Goal: Task Accomplishment & Management: Use online tool/utility

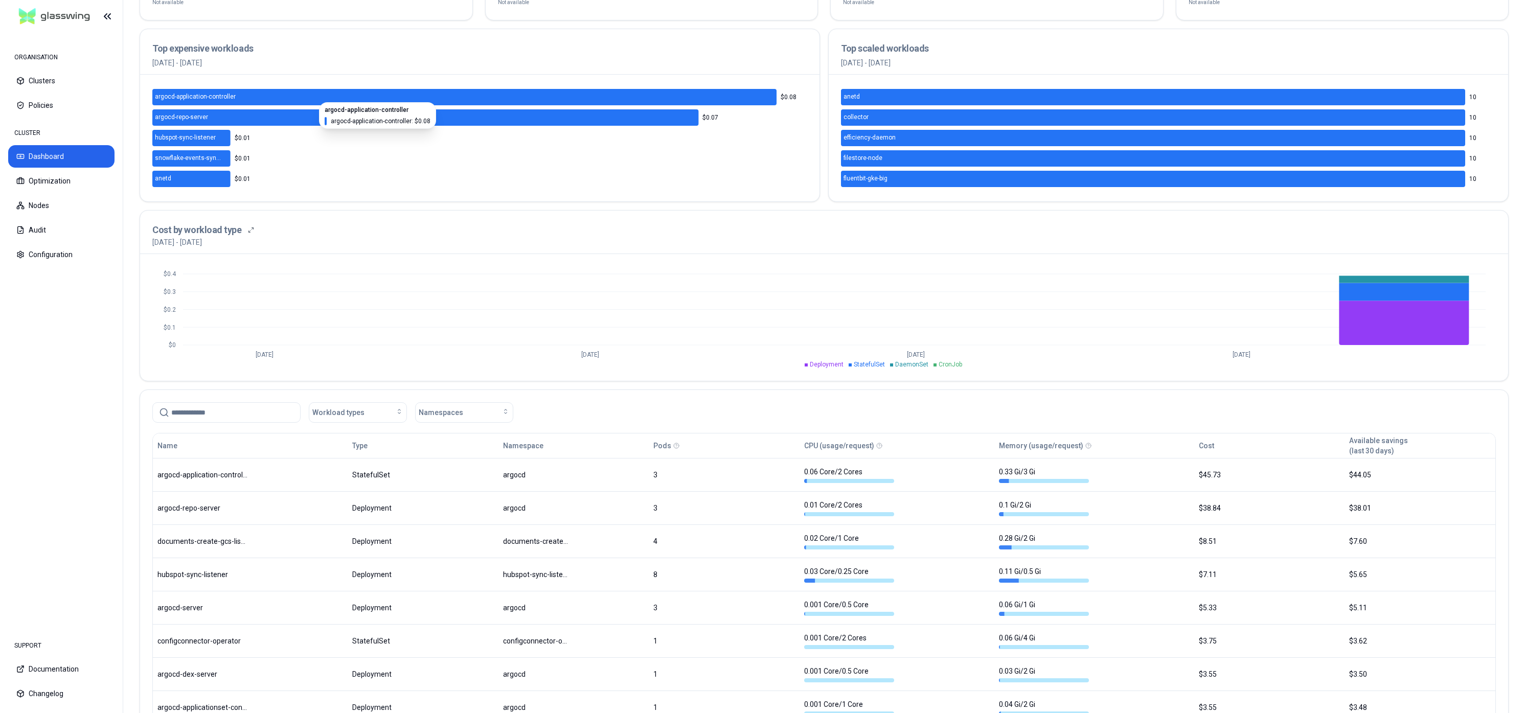
scroll to position [265, 0]
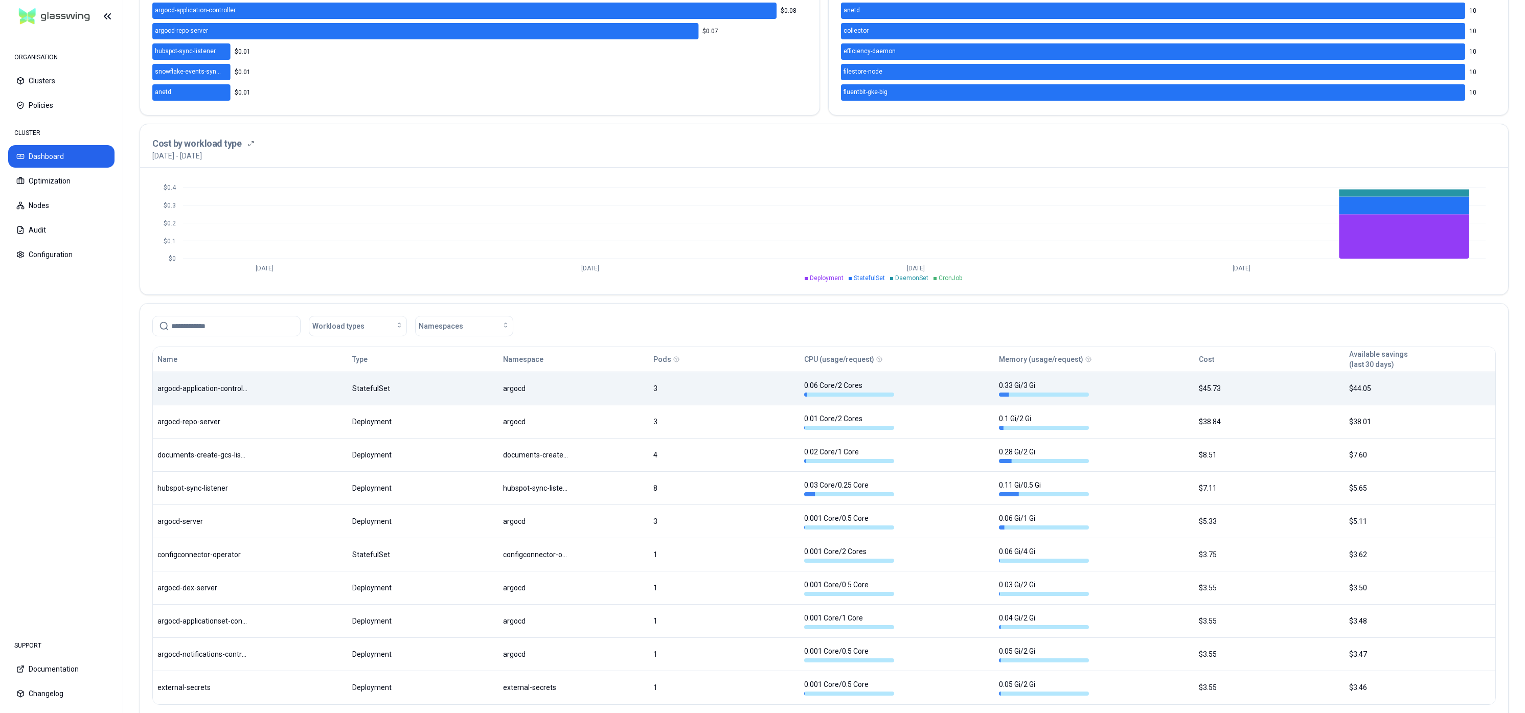
click at [1303, 400] on body "ORGANISATION Clusters Policies CLUSTER Dashboard Optimization Nodes Audit Confi…" at bounding box center [762, 356] width 1525 height 713
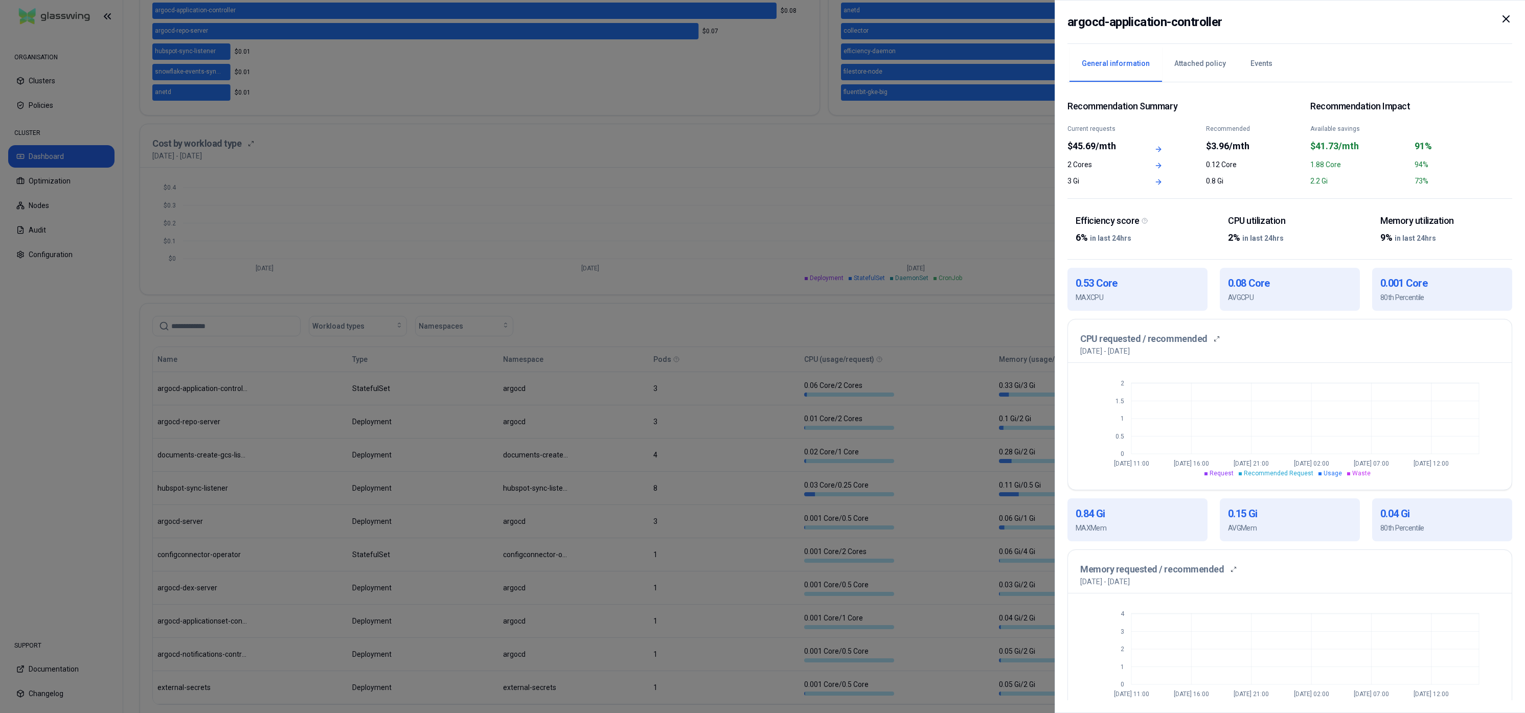
click at [79, 249] on div at bounding box center [762, 356] width 1525 height 713
click at [58, 182] on div at bounding box center [762, 356] width 1525 height 713
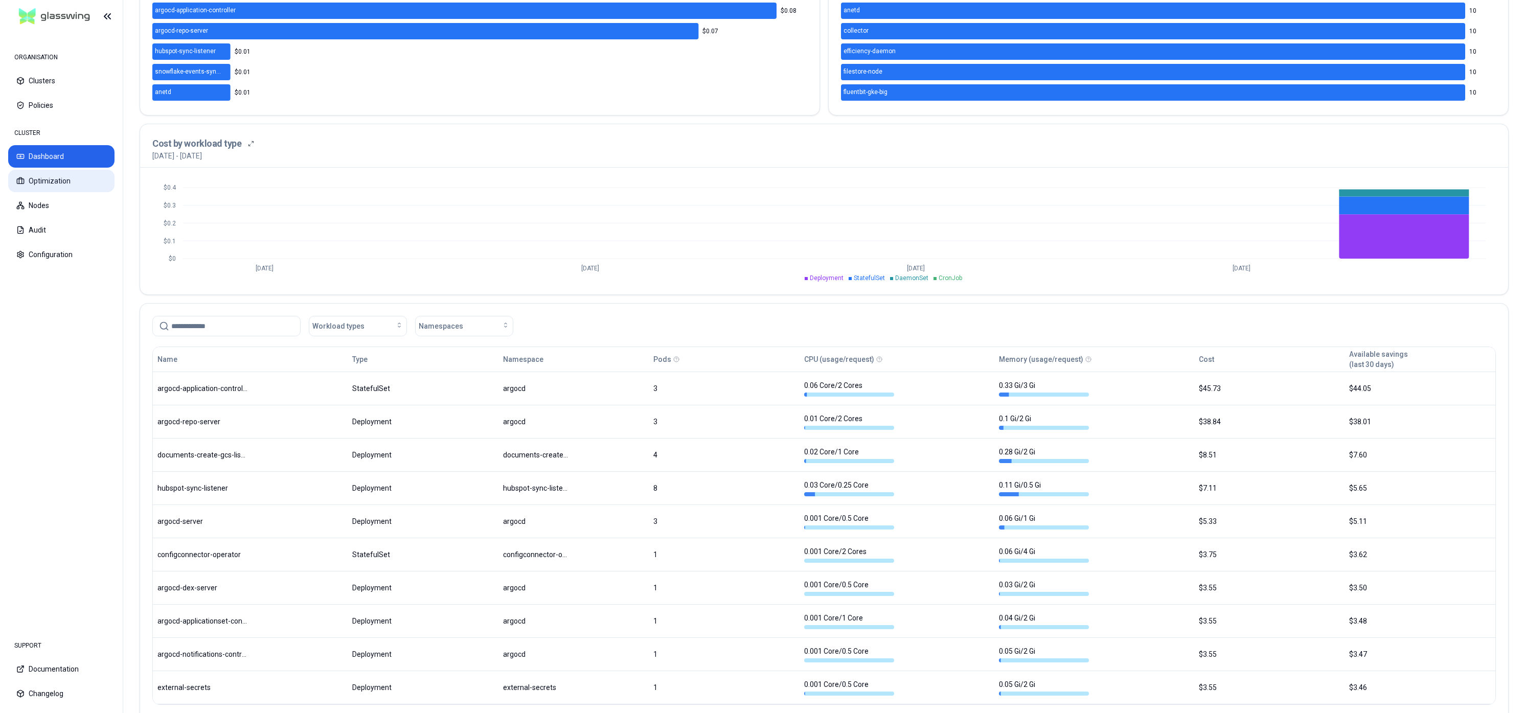
click at [38, 182] on button "Optimization" at bounding box center [61, 181] width 106 height 23
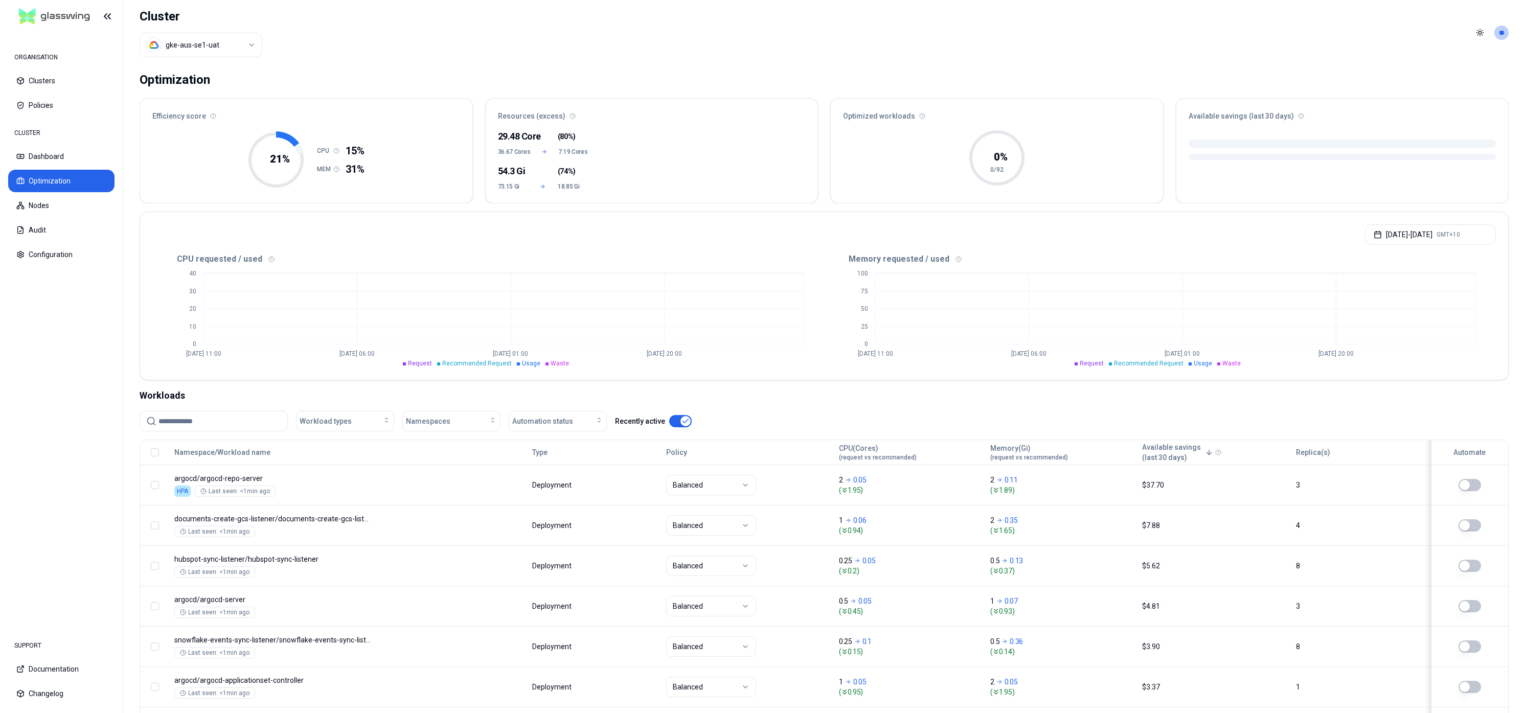
scroll to position [53, 0]
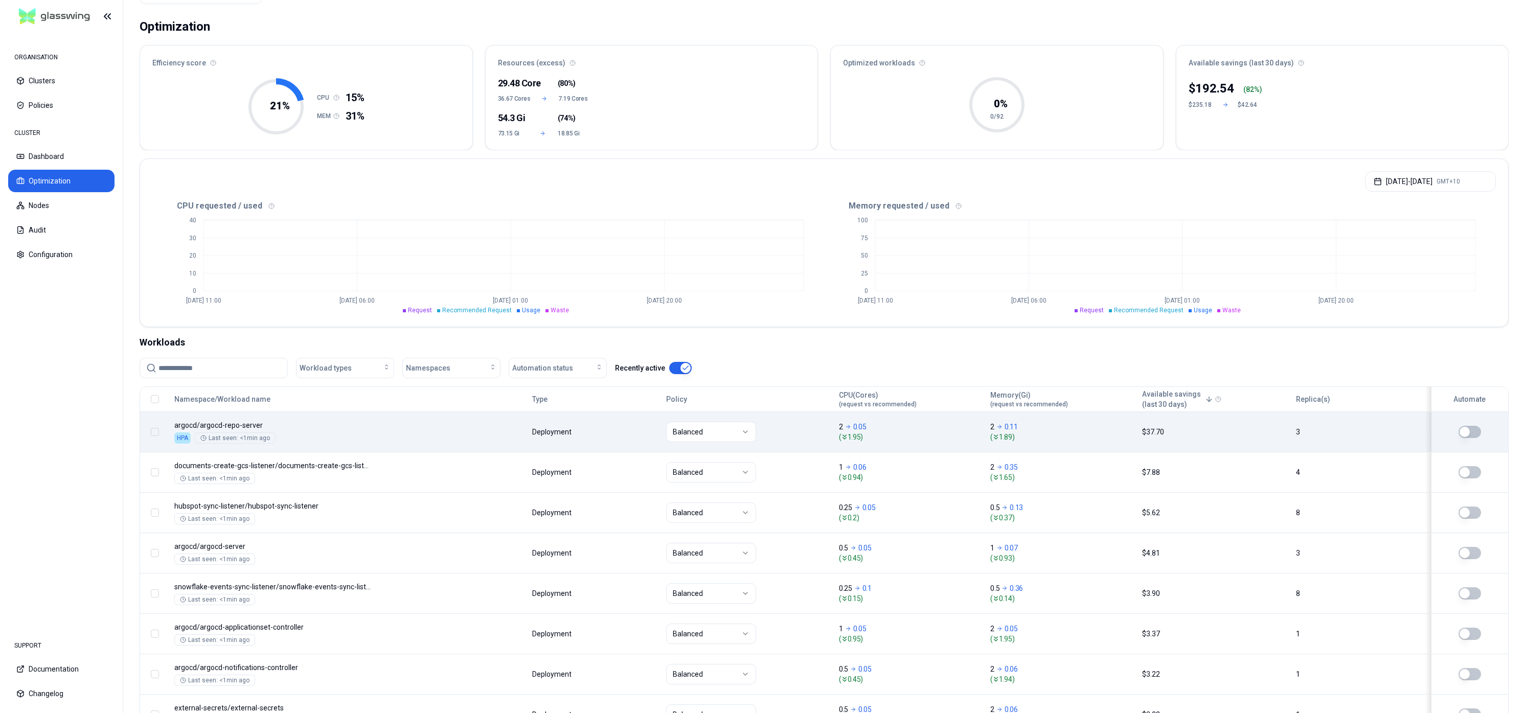
click at [1475, 439] on td at bounding box center [1467, 432] width 83 height 40
click at [1469, 426] on button "button" at bounding box center [1470, 432] width 23 height 12
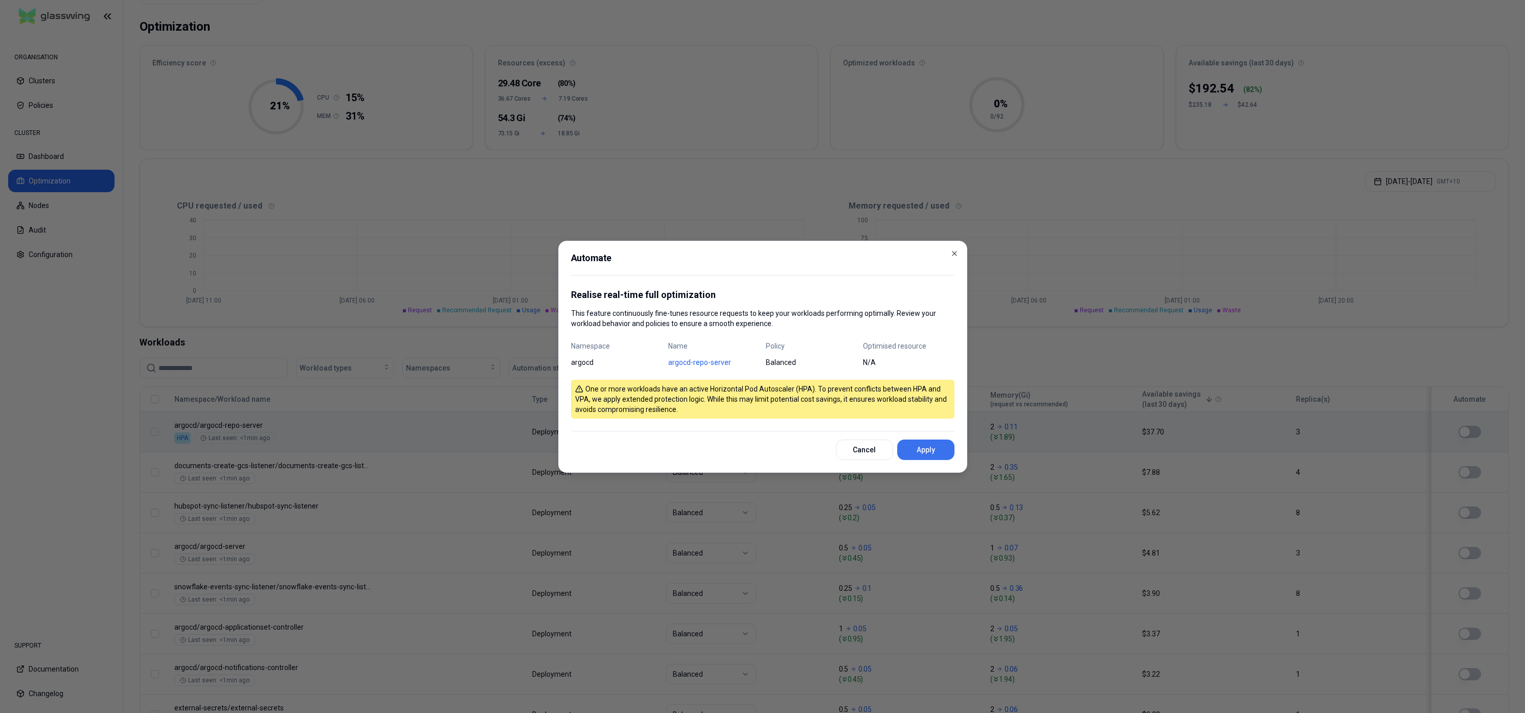
click at [922, 448] on button "Apply" at bounding box center [925, 450] width 57 height 20
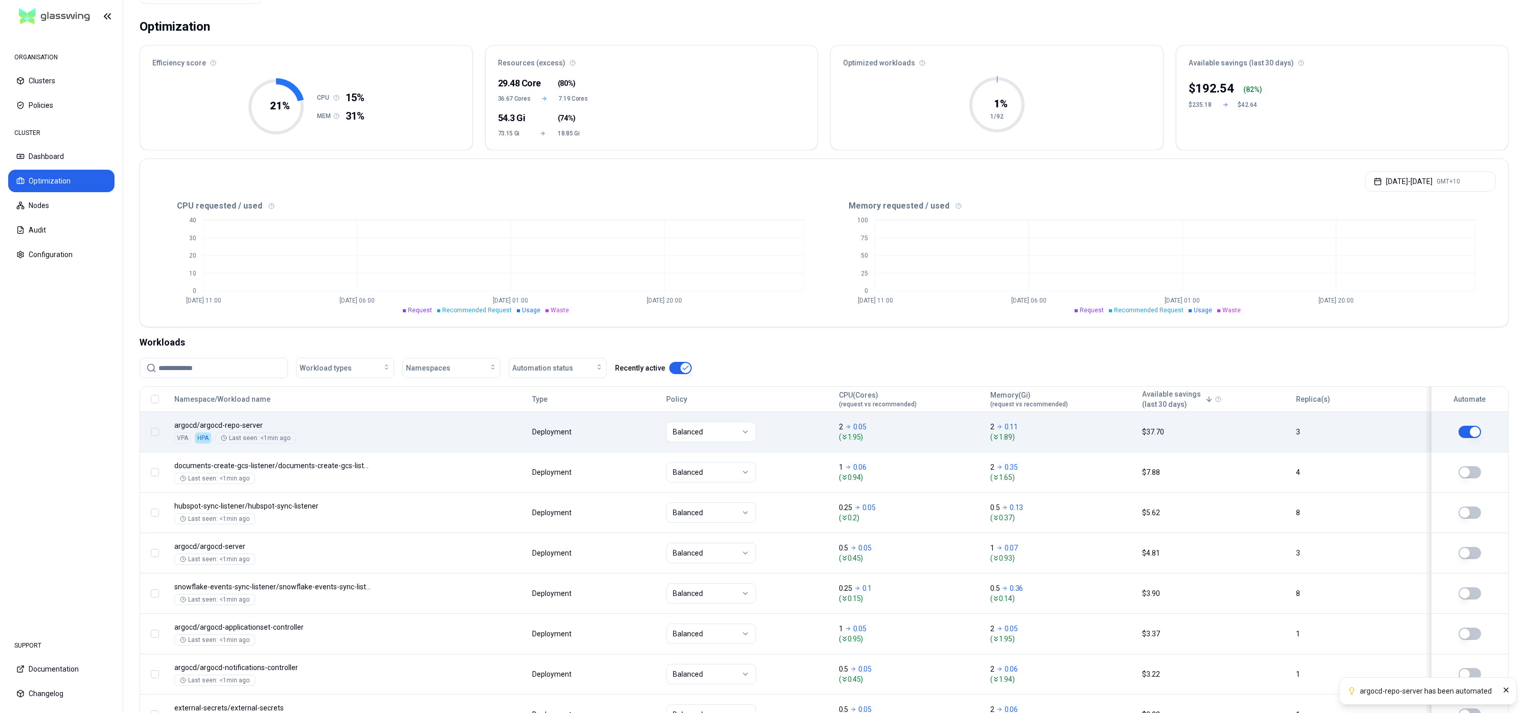
scroll to position [158, 0]
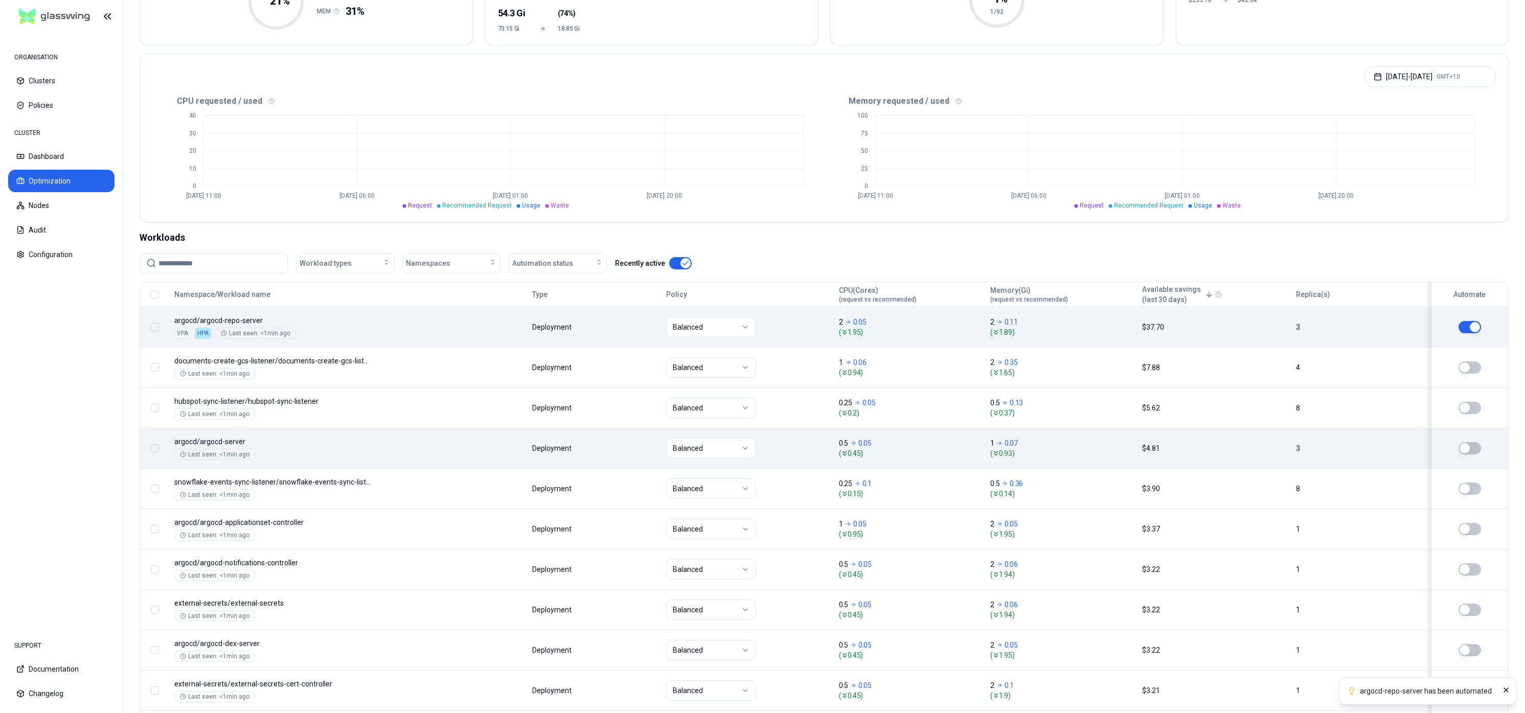
click at [1478, 451] on button "button" at bounding box center [1470, 448] width 23 height 12
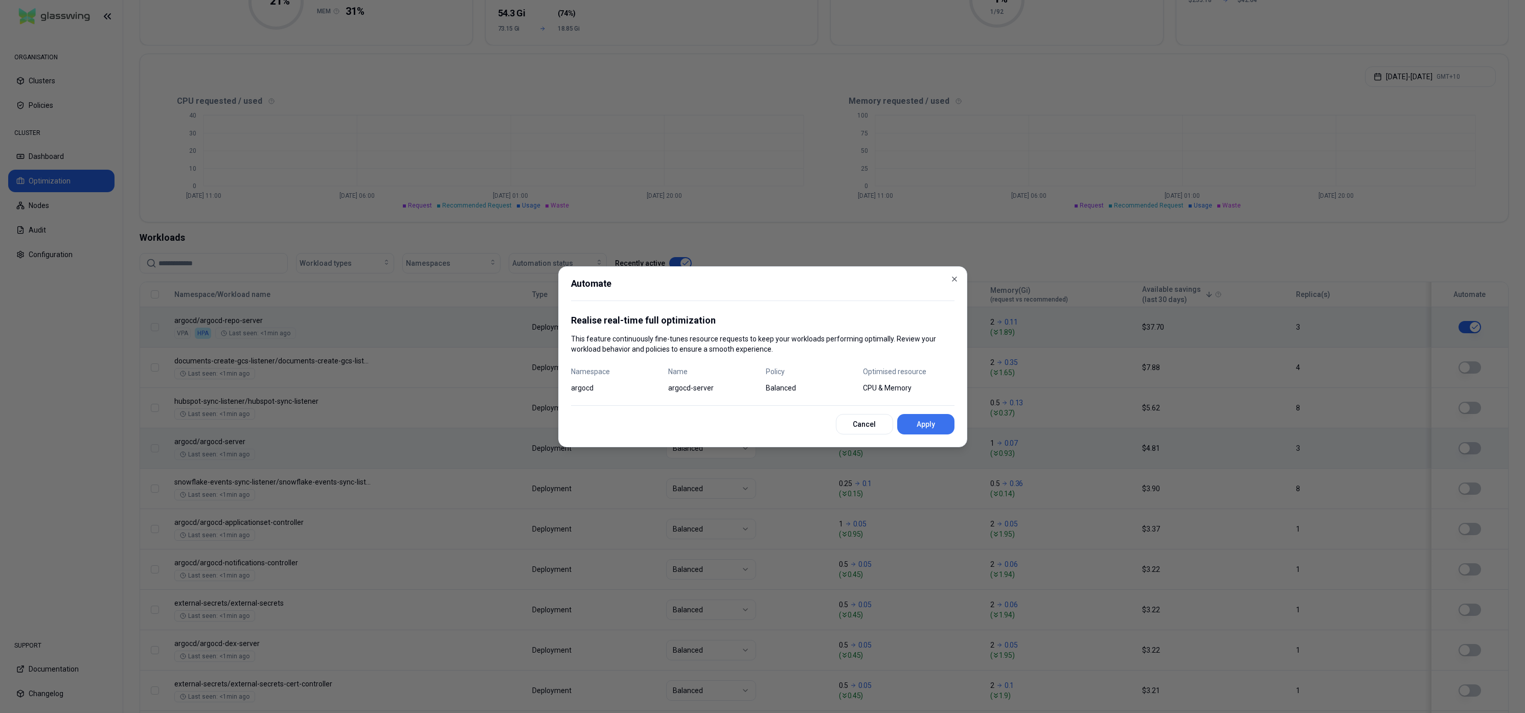
click at [927, 423] on button "Apply" at bounding box center [925, 424] width 57 height 20
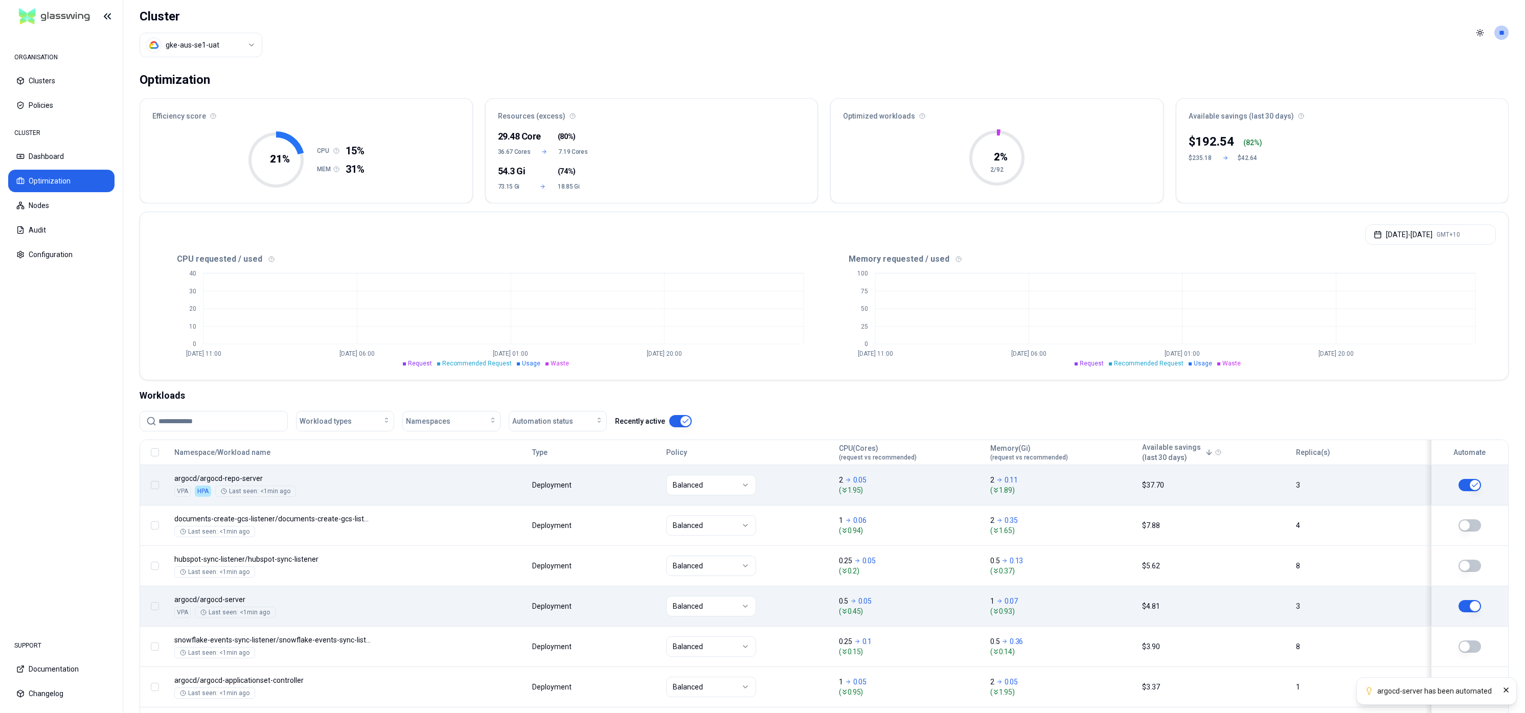
scroll to position [394, 0]
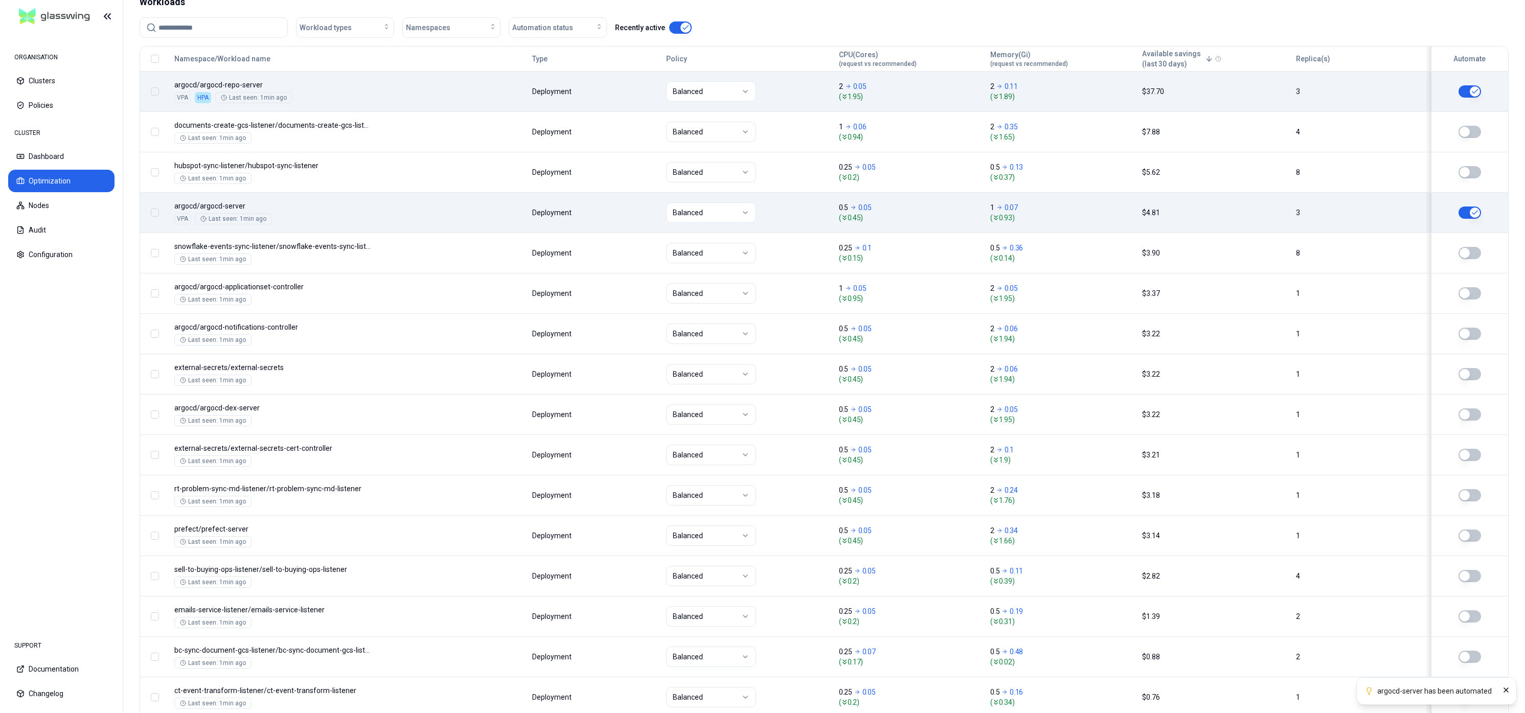
click at [1464, 291] on button "button" at bounding box center [1470, 293] width 23 height 12
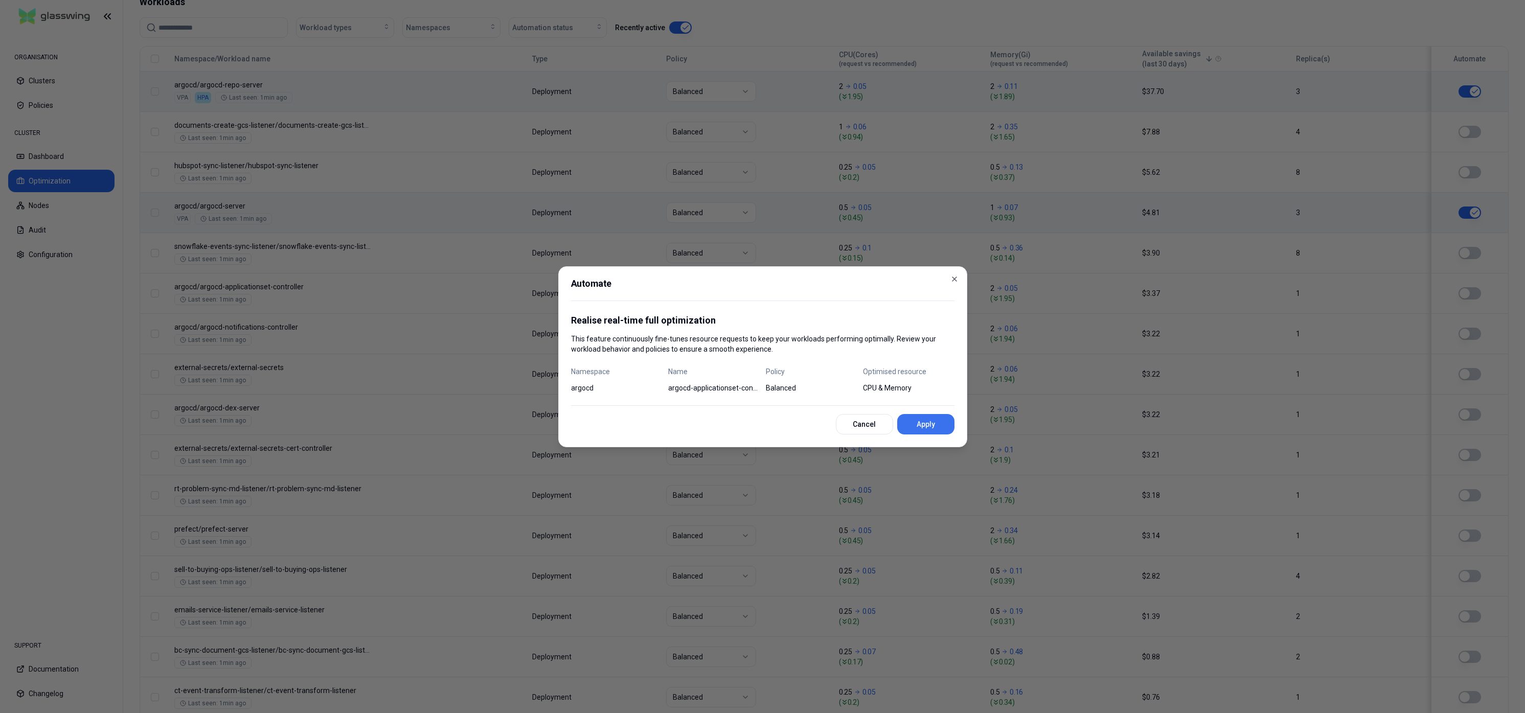
click at [934, 425] on button "Apply" at bounding box center [925, 424] width 57 height 20
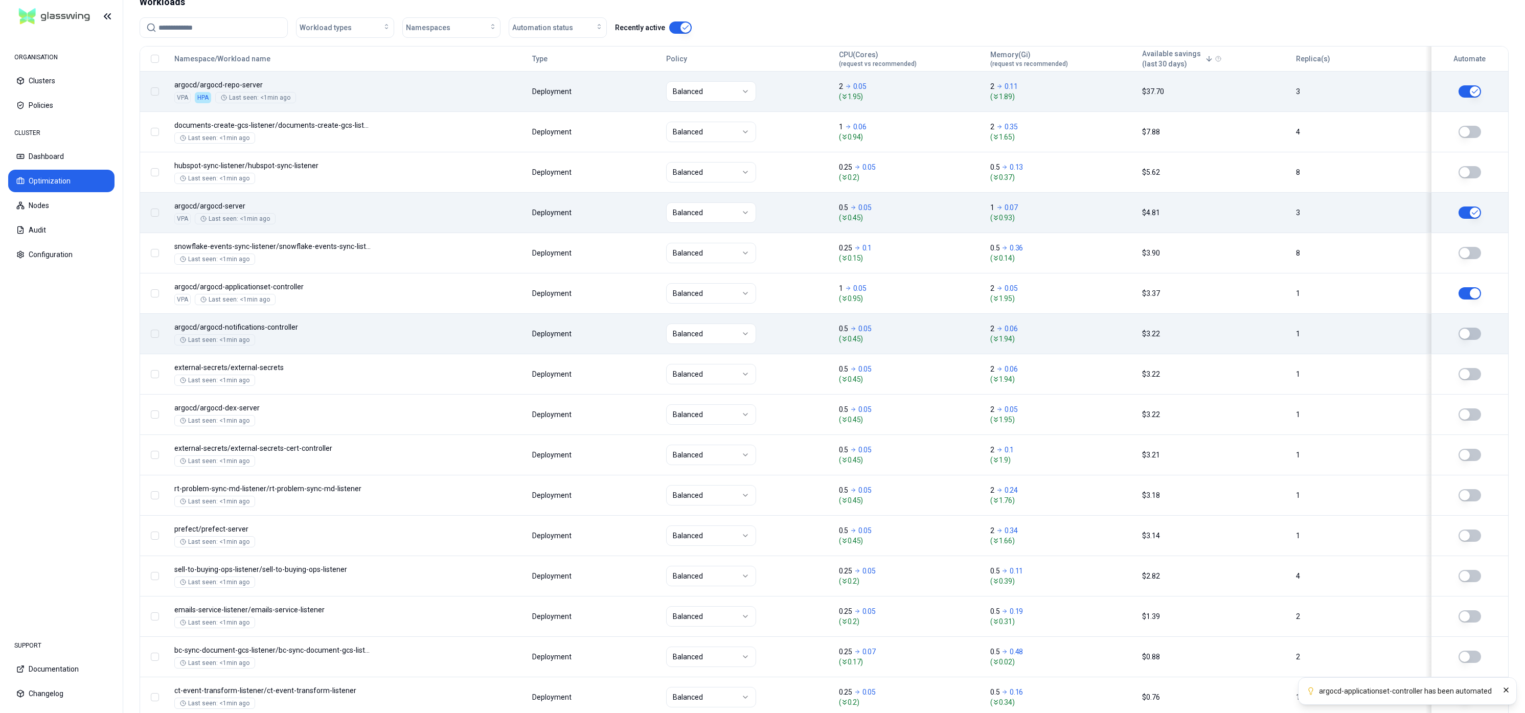
click at [1471, 333] on button "button" at bounding box center [1470, 334] width 23 height 12
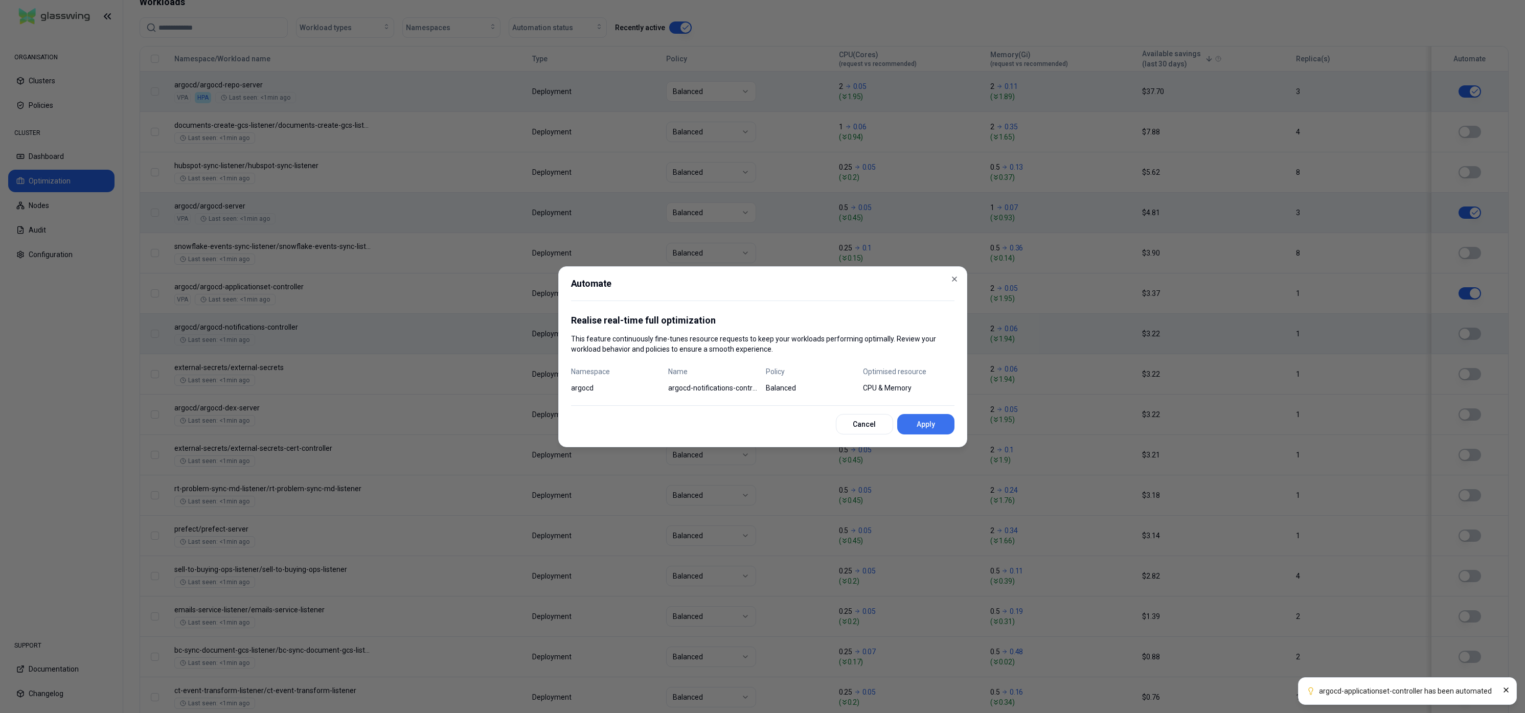
click at [932, 430] on button "Apply" at bounding box center [925, 424] width 57 height 20
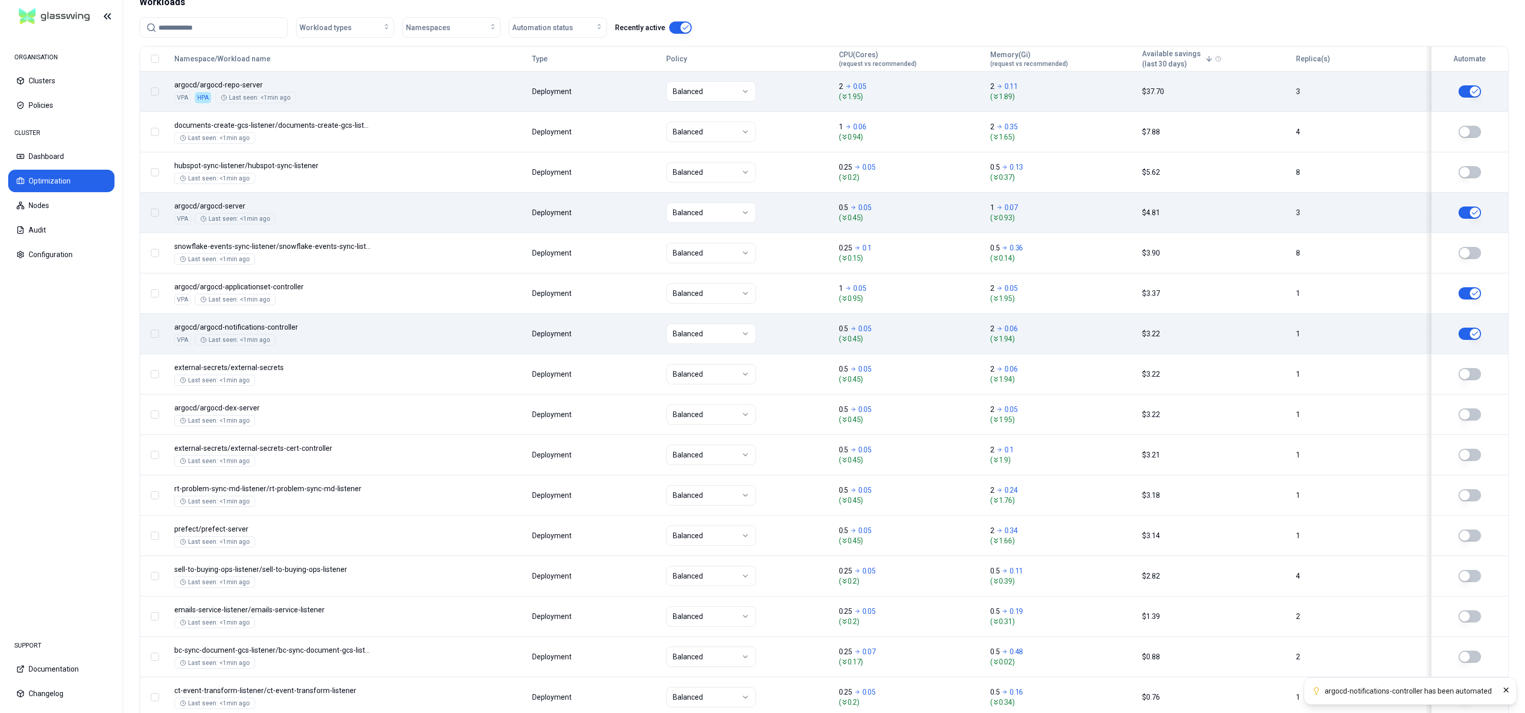
click at [1466, 339] on button "button" at bounding box center [1470, 334] width 23 height 12
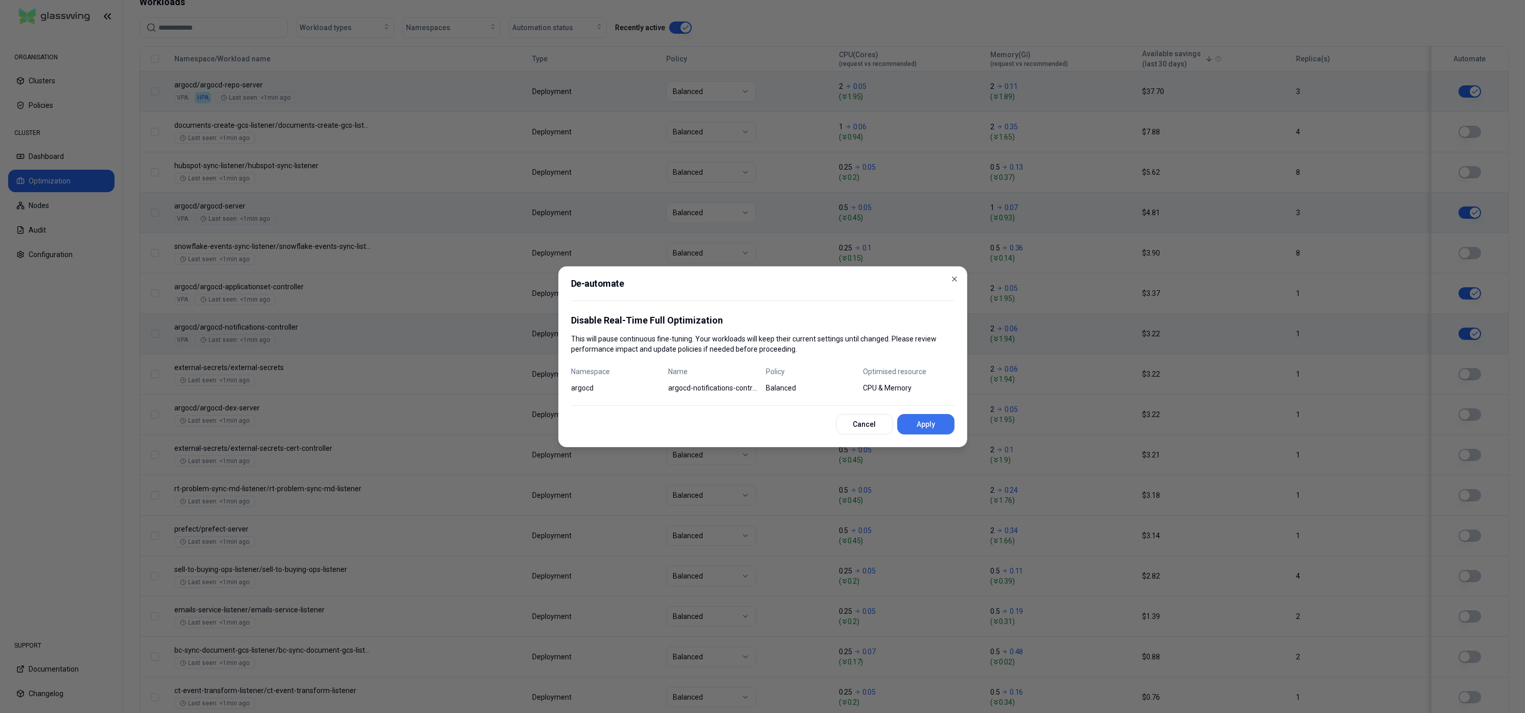
click at [930, 425] on button "Apply" at bounding box center [925, 424] width 57 height 20
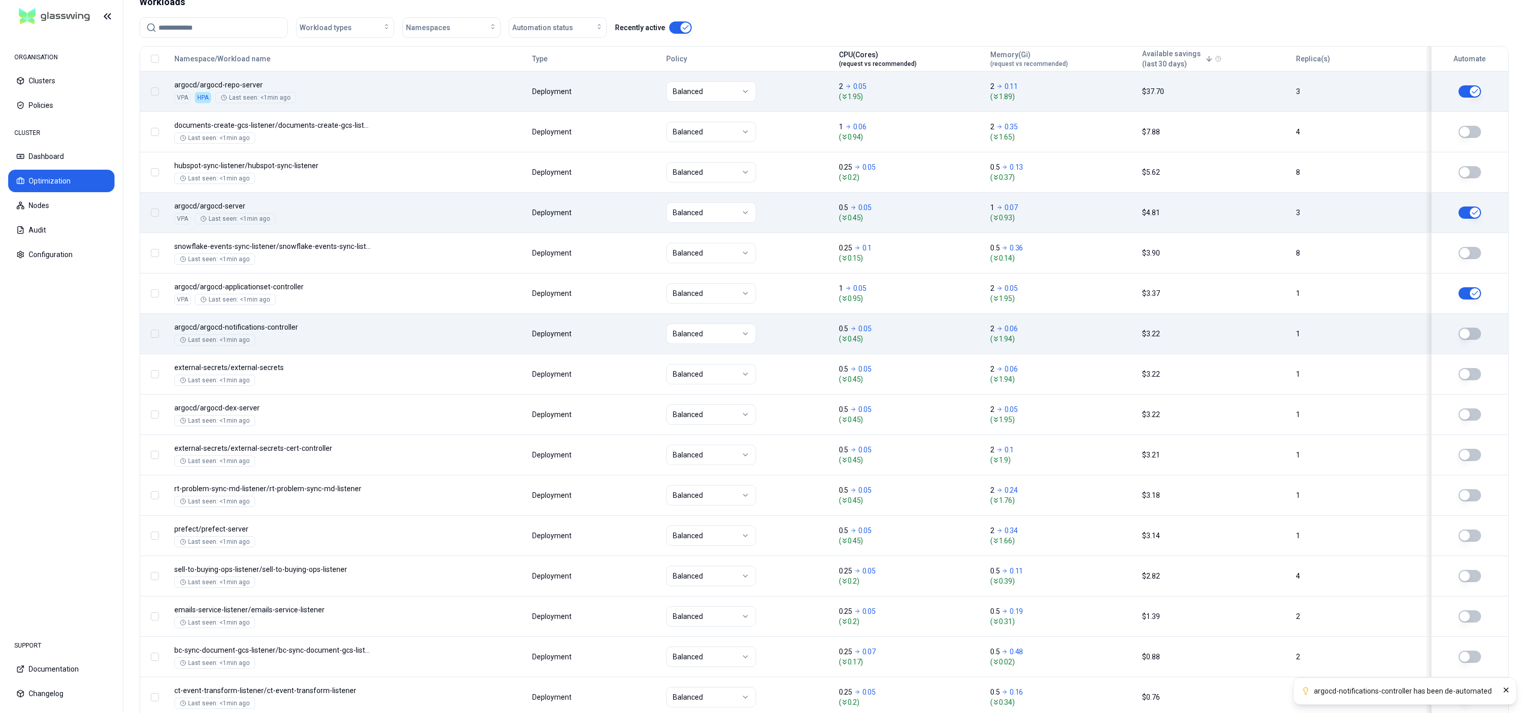
click at [868, 64] on span "(request vs recommended)" at bounding box center [878, 64] width 78 height 8
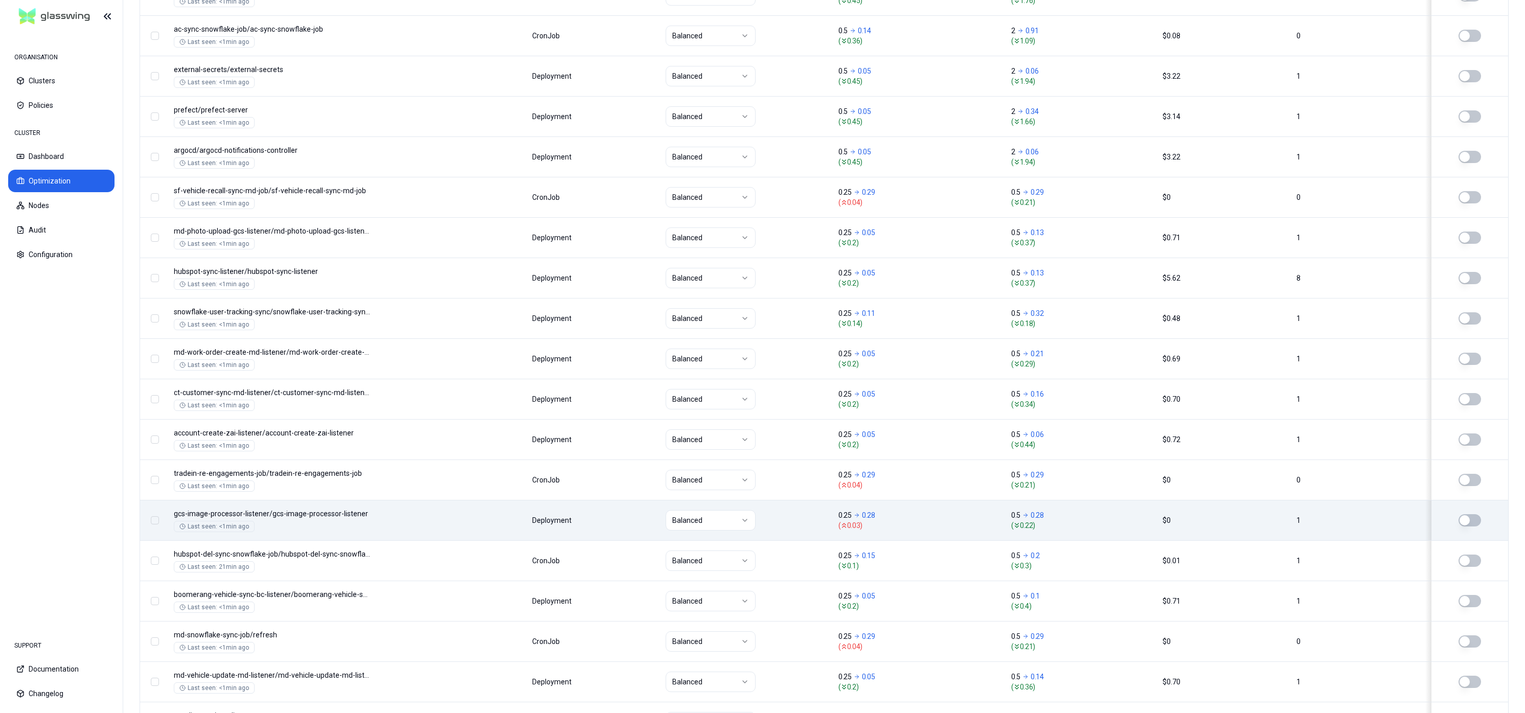
scroll to position [1018, 0]
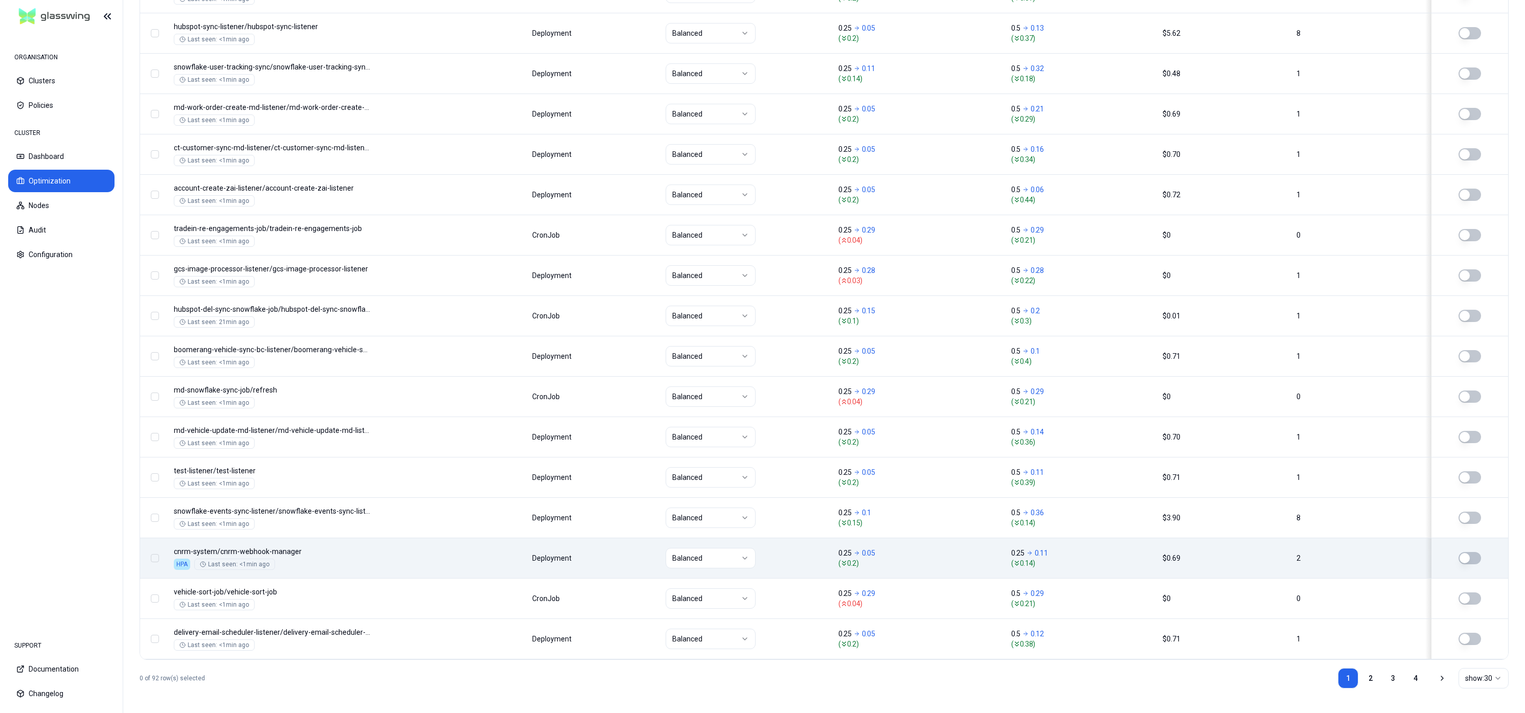
click at [1469, 562] on button "button" at bounding box center [1470, 558] width 23 height 12
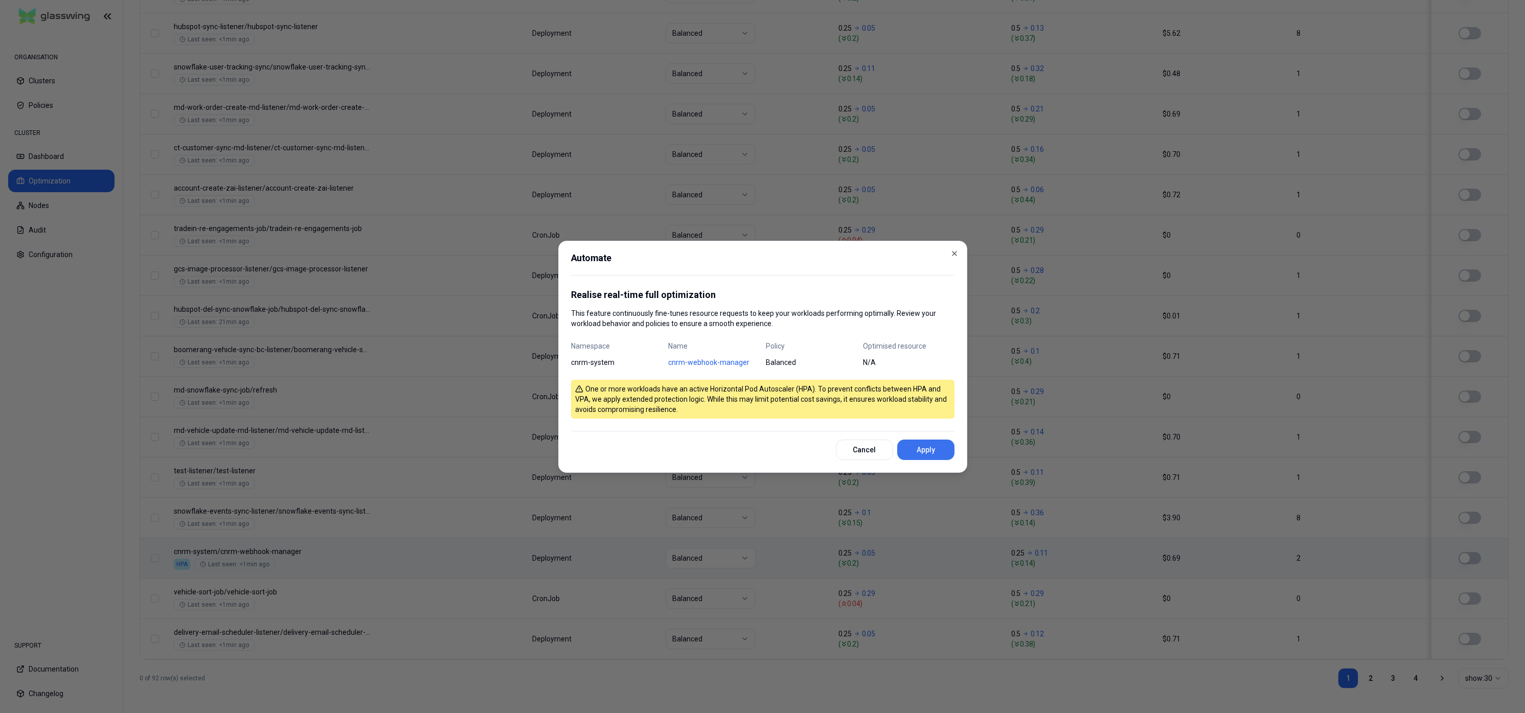
click at [943, 458] on button "Apply" at bounding box center [925, 450] width 57 height 20
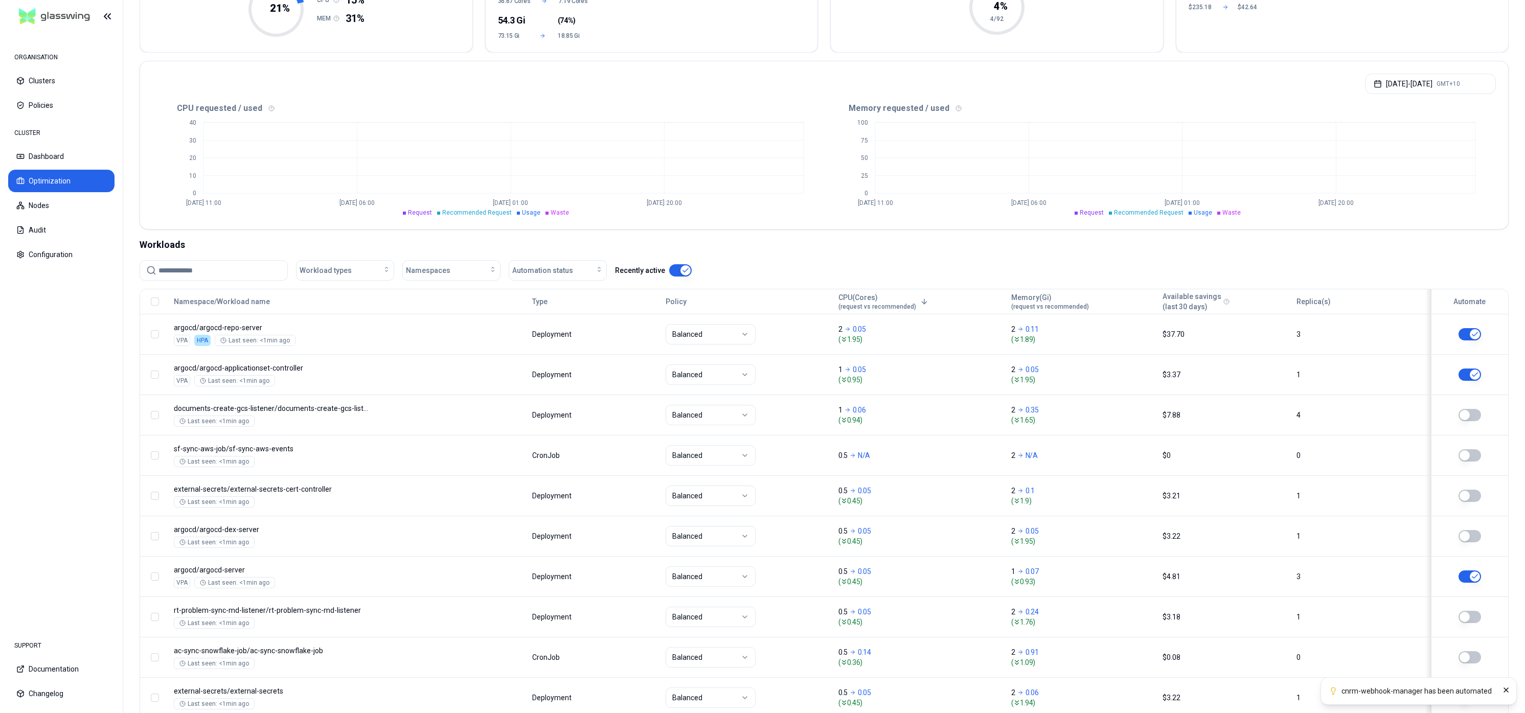
scroll to position [0, 0]
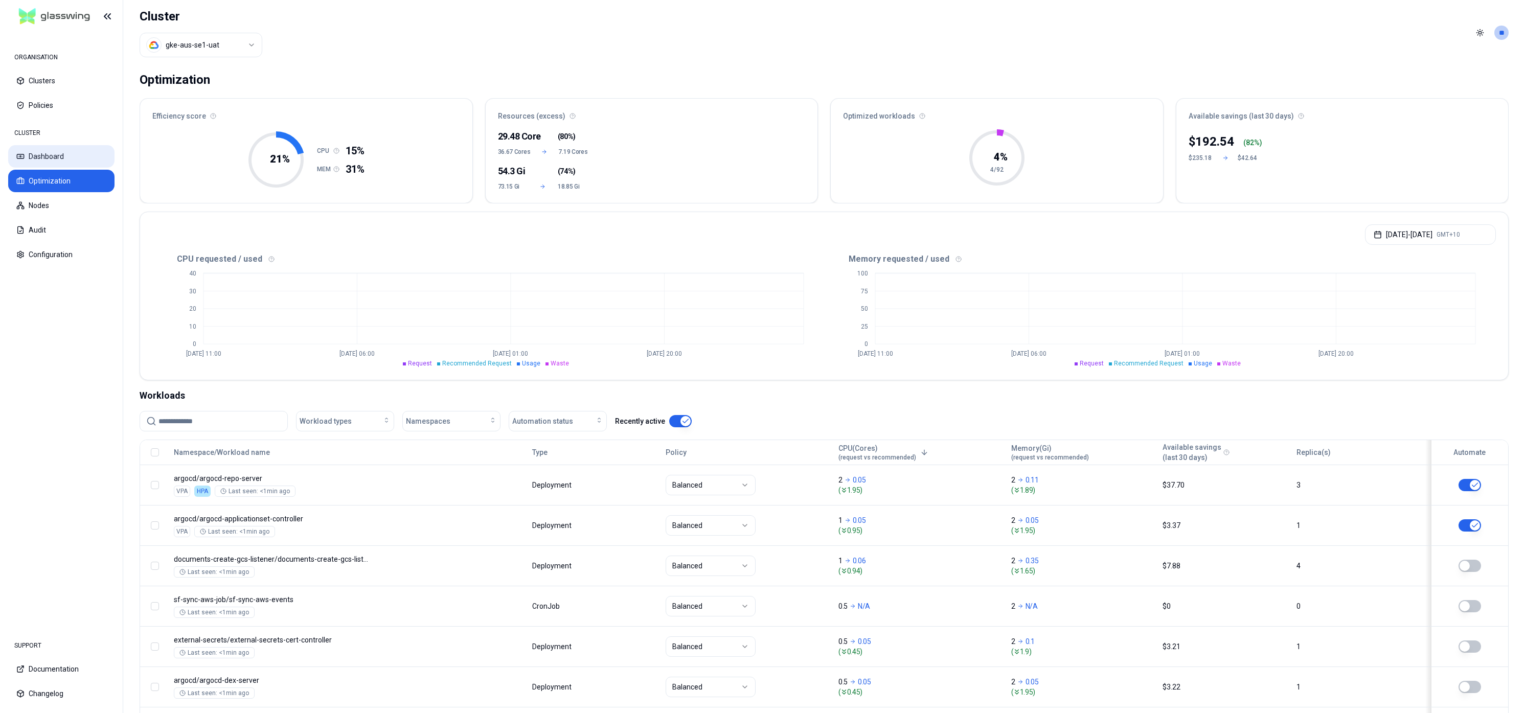
click at [59, 149] on button "Dashboard" at bounding box center [61, 156] width 106 height 23
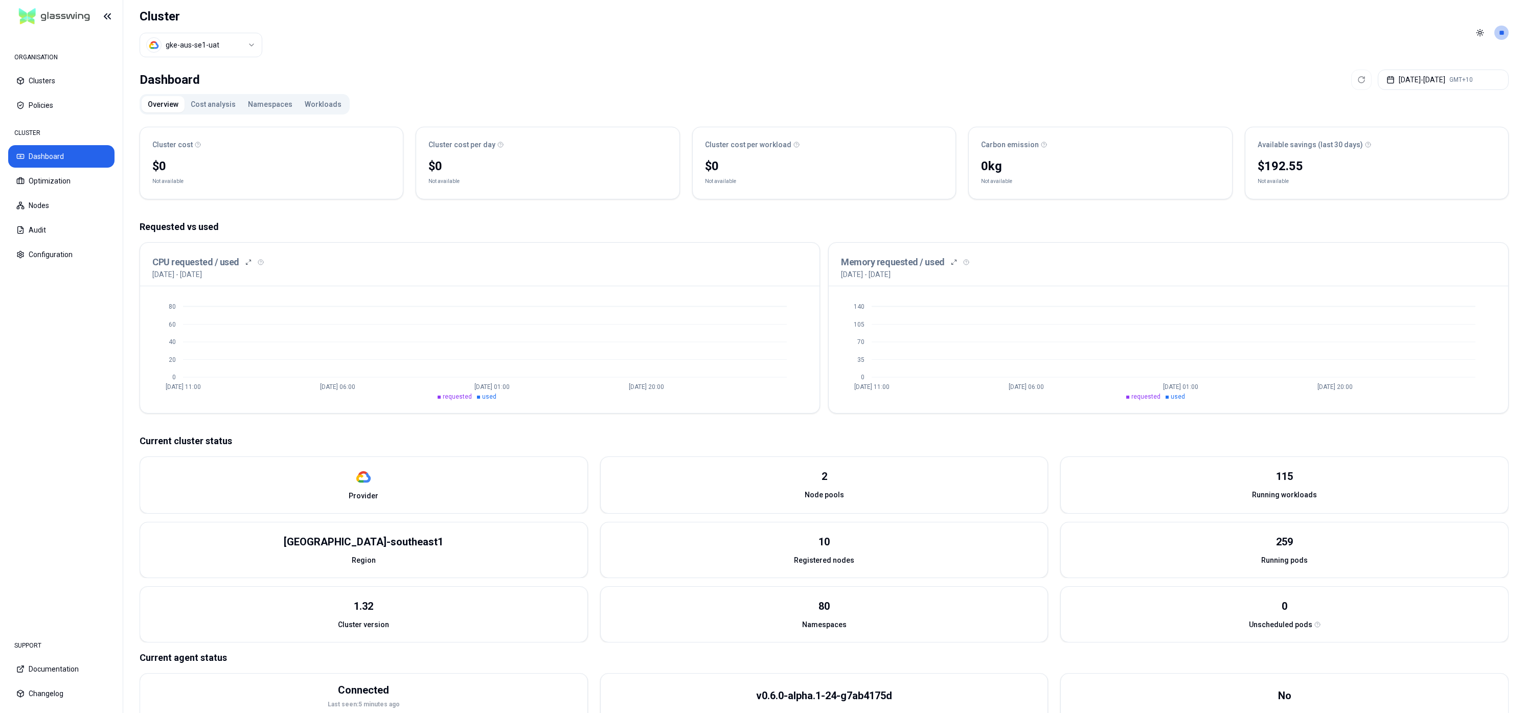
click at [209, 109] on button "Cost analysis" at bounding box center [213, 104] width 57 height 16
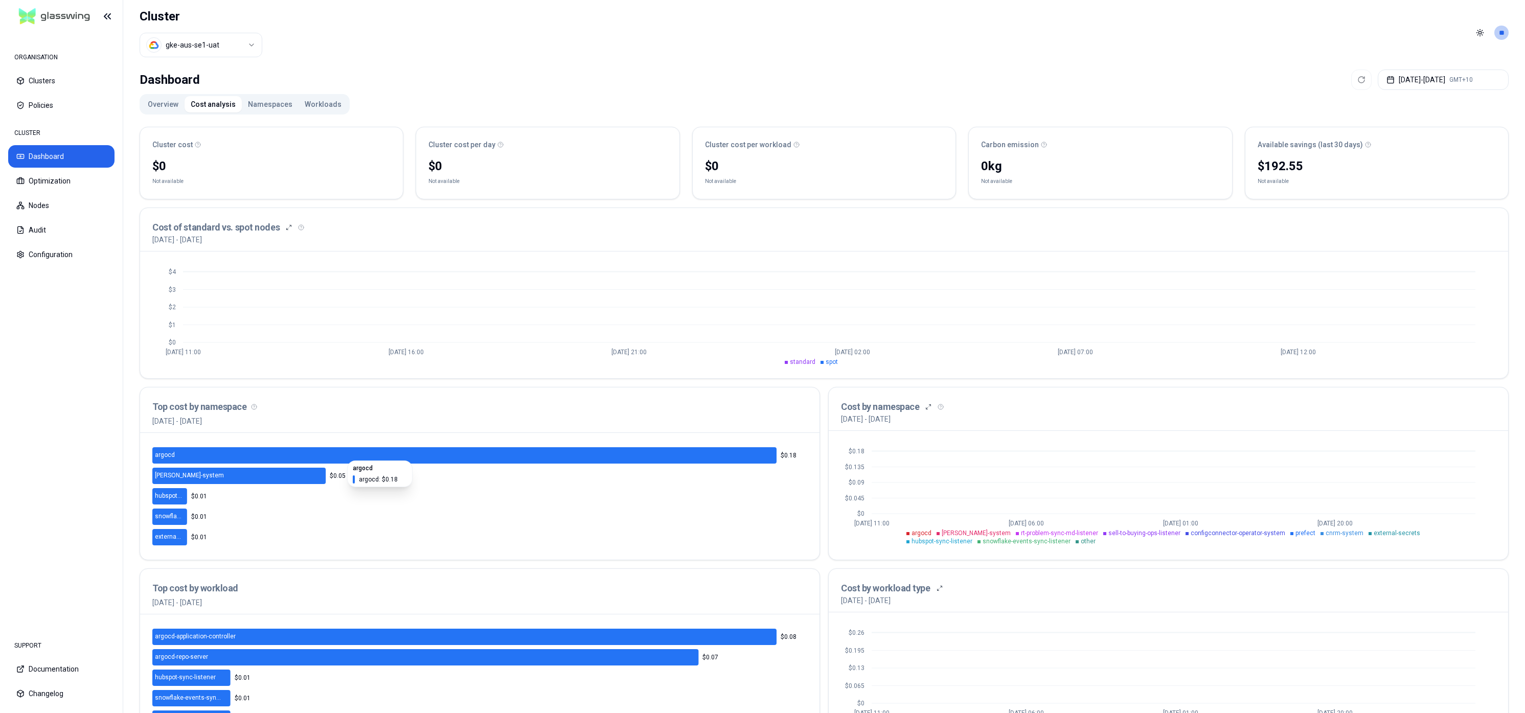
scroll to position [45, 0]
